Goal: Navigation & Orientation: Find specific page/section

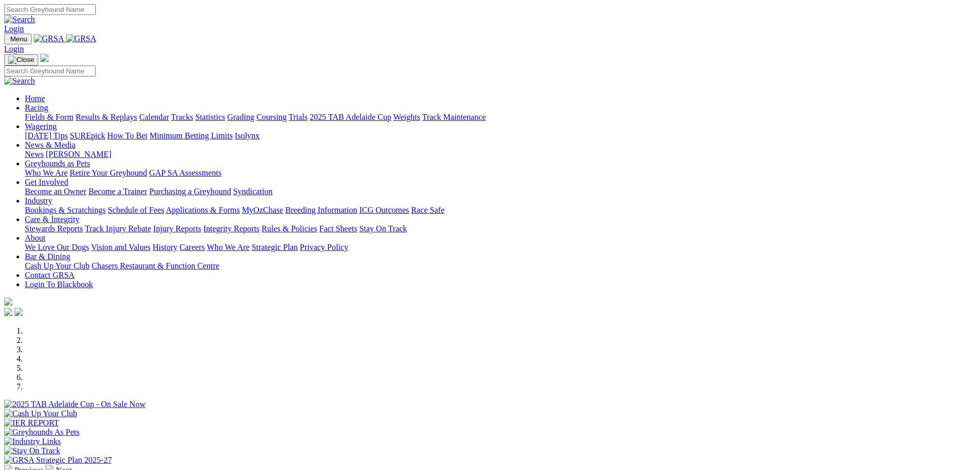
click at [169, 113] on link "Calendar" at bounding box center [154, 117] width 30 height 9
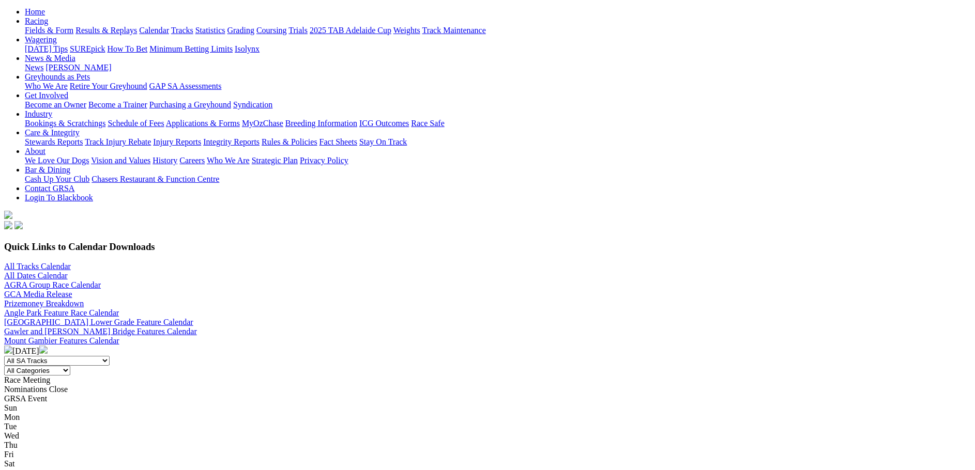
scroll to position [206, 0]
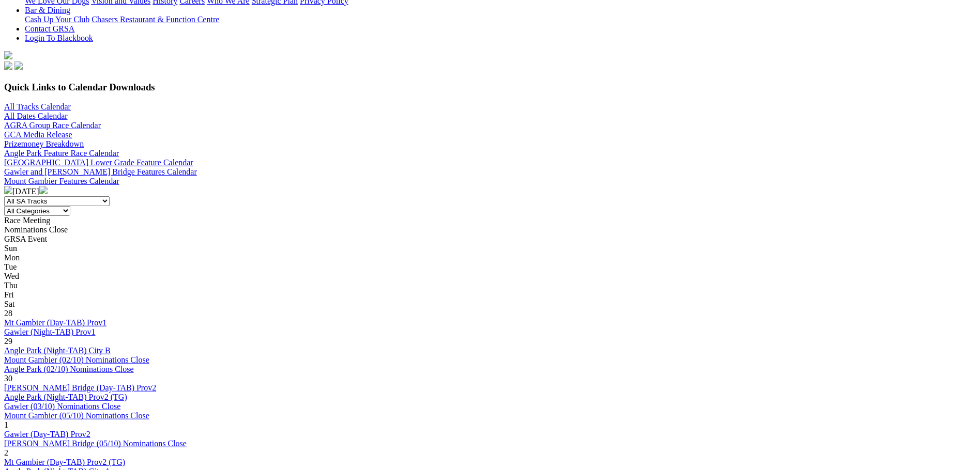
scroll to position [310, 0]
